Goal: Information Seeking & Learning: Find specific fact

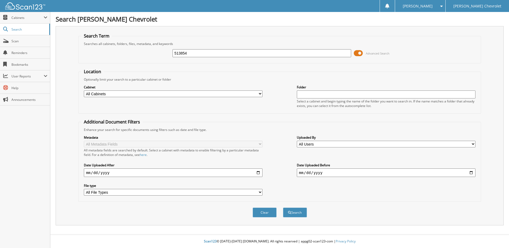
type input "513854"
click at [283, 208] on button "Search" at bounding box center [295, 213] width 24 height 10
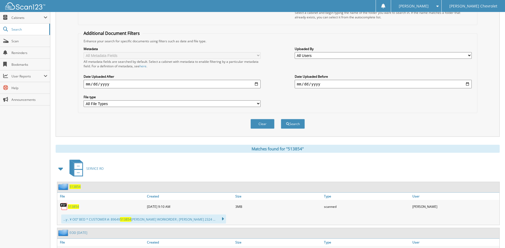
scroll to position [133, 0]
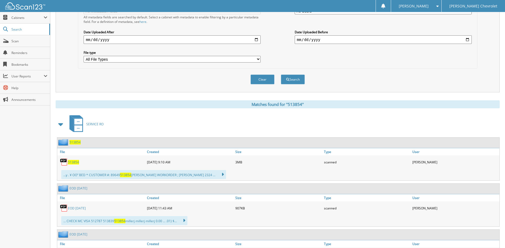
click at [71, 161] on span "513854" at bounding box center [73, 162] width 11 height 5
